Goal: Find specific page/section: Find specific page/section

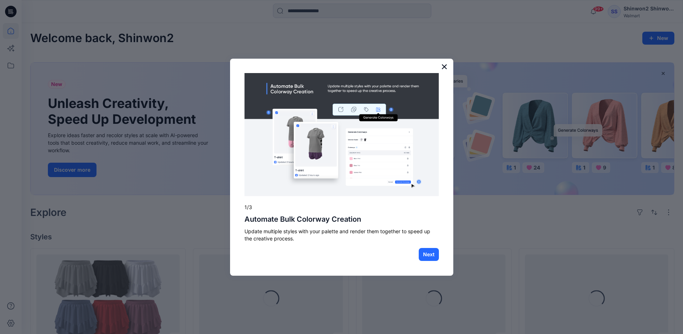
click at [445, 69] on button "×" at bounding box center [444, 67] width 7 height 12
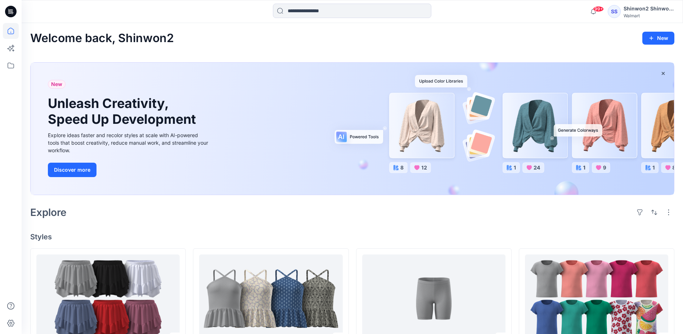
click at [12, 9] on icon at bounding box center [11, 12] width 12 height 12
click at [299, 12] on input at bounding box center [352, 11] width 158 height 14
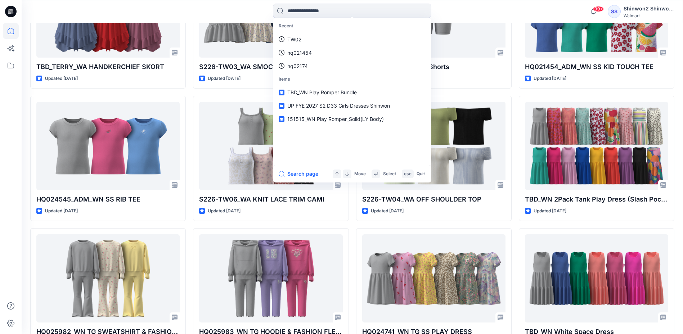
scroll to position [339, 0]
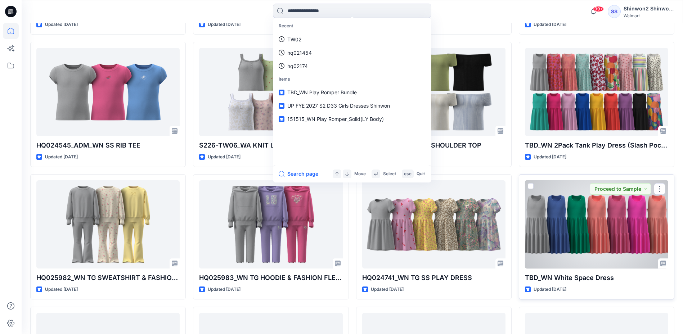
click at [593, 229] on div at bounding box center [596, 224] width 143 height 88
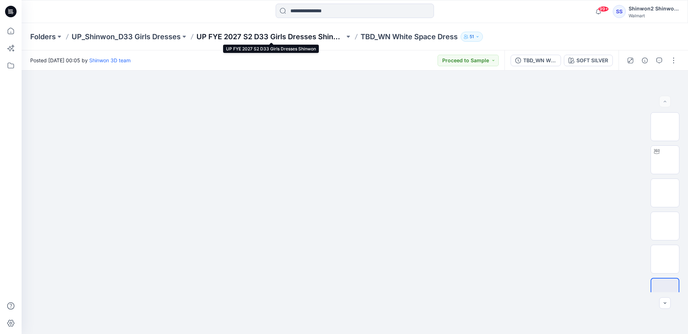
click at [279, 36] on p "UP FYE 2027 S2 D33 Girls Dresses Shinwon" at bounding box center [271, 37] width 148 height 10
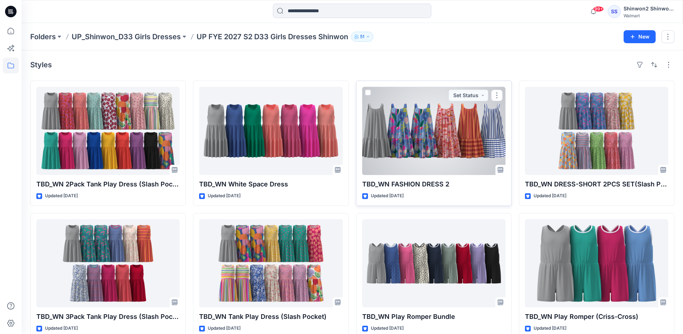
click at [419, 130] on div at bounding box center [433, 131] width 143 height 88
